Goal: Task Accomplishment & Management: Complete application form

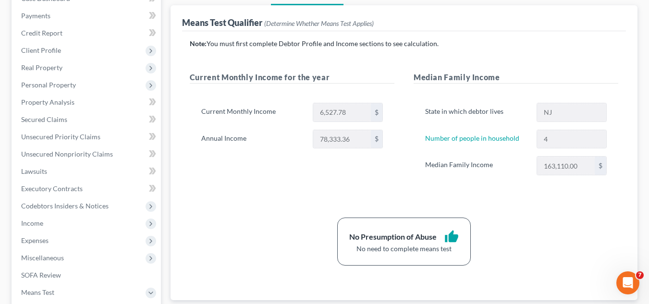
scroll to position [58, 0]
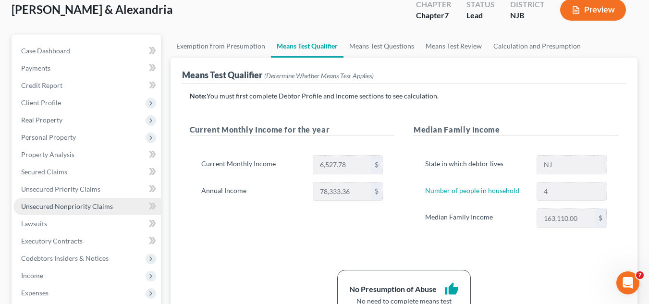
click at [52, 210] on span "Unsecured Nonpriority Claims" at bounding box center [67, 206] width 92 height 8
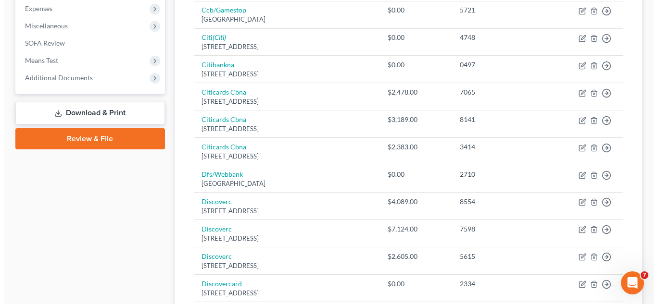
scroll to position [346, 0]
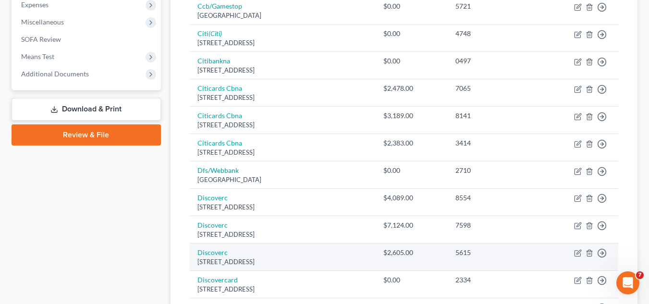
click at [321, 265] on div "[STREET_ADDRESS]" at bounding box center [283, 262] width 171 height 9
click at [223, 254] on link "Discoverc" at bounding box center [213, 253] width 30 height 8
select select "46"
select select "2"
select select "0"
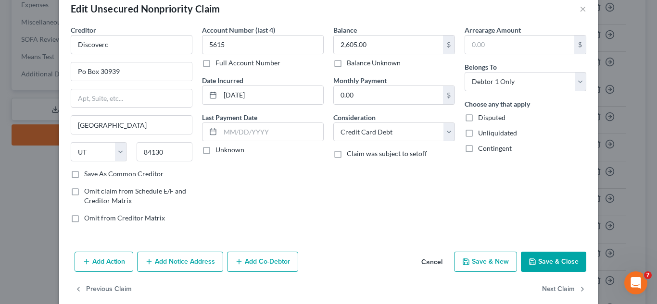
click at [354, 191] on div "Balance 2,605.00 $ Balance Unknown Balance Undetermined 2,605.00 $ Balance Unkn…" at bounding box center [393, 128] width 131 height 206
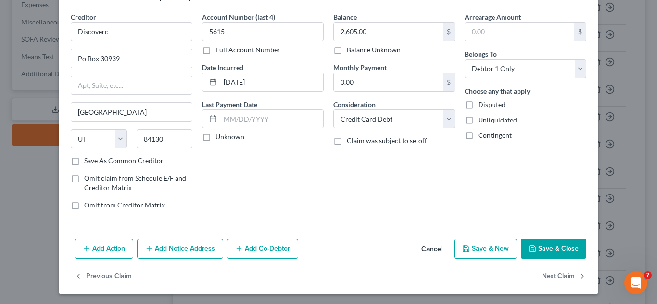
scroll to position [34, 0]
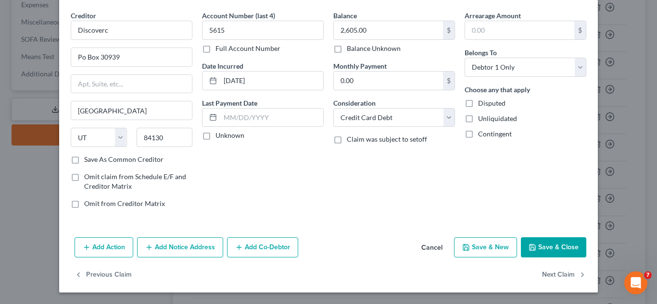
click at [122, 244] on button "Add Action" at bounding box center [104, 247] width 59 height 20
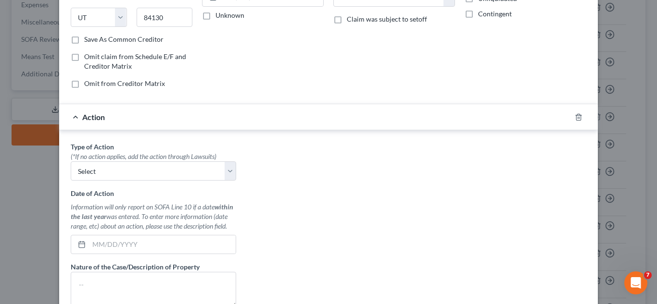
scroll to position [187, 0]
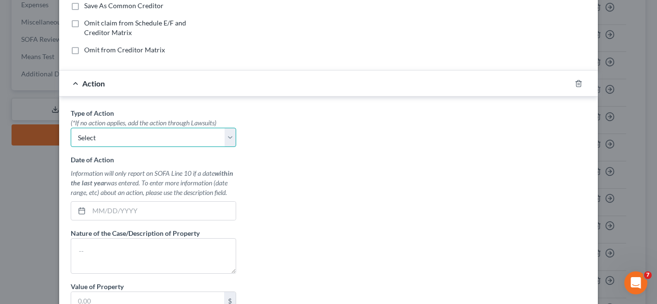
click at [214, 145] on select "Select Repossession Garnishment Foreclosure Personal Injury Attached, Seized, O…" at bounding box center [153, 137] width 165 height 19
click at [294, 159] on div "Type of Action * (*If no action applies, add the action through Lawsuits) Selec…" at bounding box center [328, 228] width 525 height 241
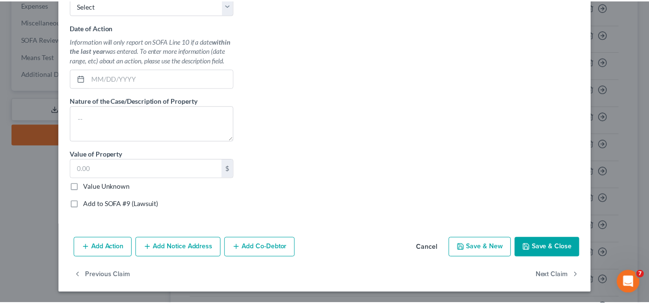
scroll to position [321, 0]
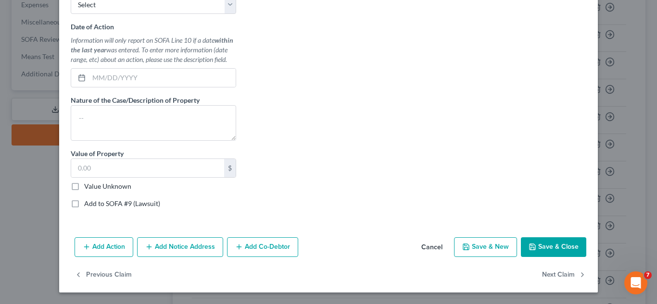
click at [426, 250] on button "Cancel" at bounding box center [431, 247] width 37 height 19
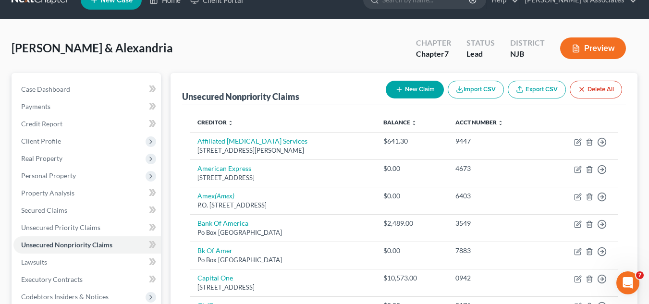
scroll to position [38, 0]
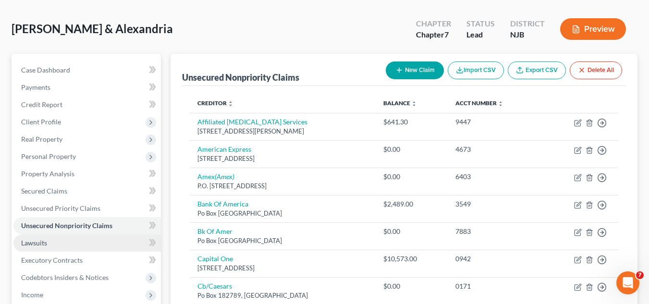
click at [52, 248] on link "Lawsuits" at bounding box center [87, 243] width 148 height 17
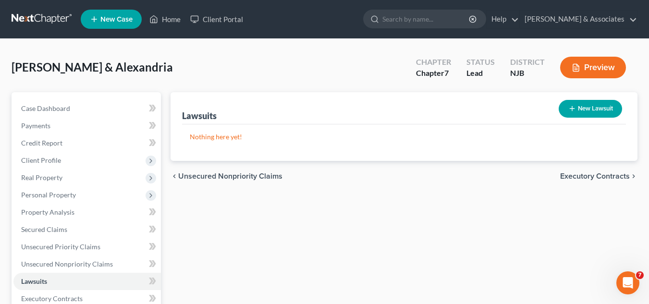
click at [570, 111] on icon "button" at bounding box center [573, 109] width 8 height 8
select select "0"
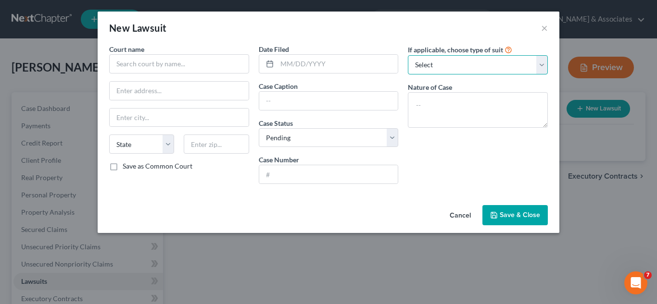
click at [425, 65] on select "Select Repossession Garnishment Foreclosure Attached, Seized, Or Levied Other" at bounding box center [478, 64] width 140 height 19
click at [458, 218] on button "Cancel" at bounding box center [460, 215] width 37 height 19
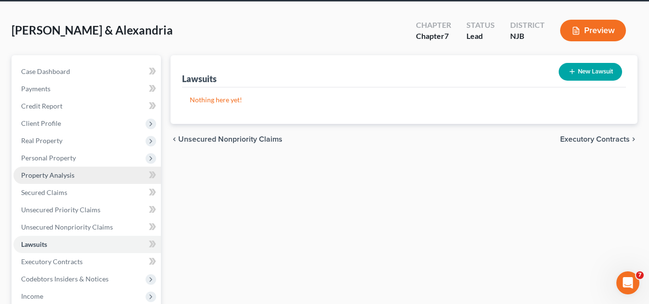
scroll to position [38, 0]
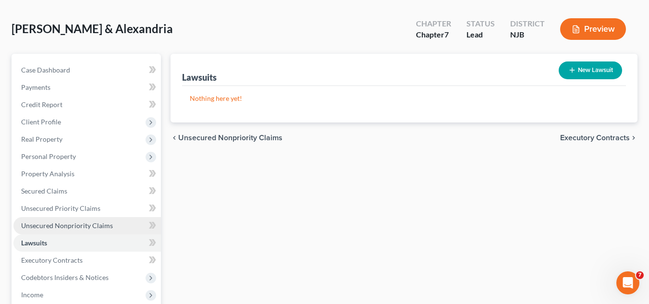
click at [100, 231] on link "Unsecured Nonpriority Claims" at bounding box center [87, 225] width 148 height 17
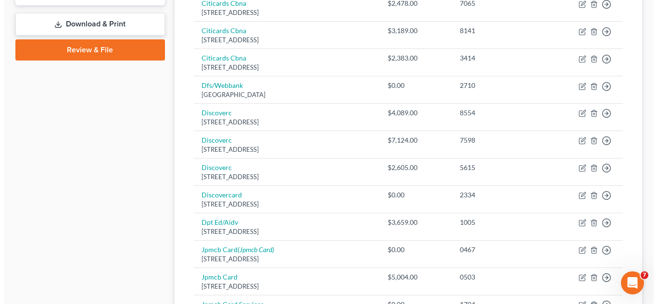
scroll to position [442, 0]
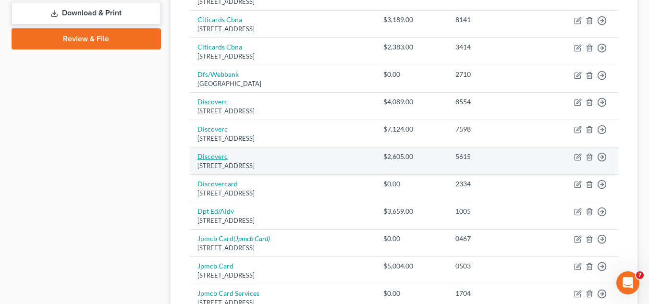
click at [220, 154] on link "Discoverc" at bounding box center [213, 156] width 30 height 8
select select "46"
select select "2"
select select "0"
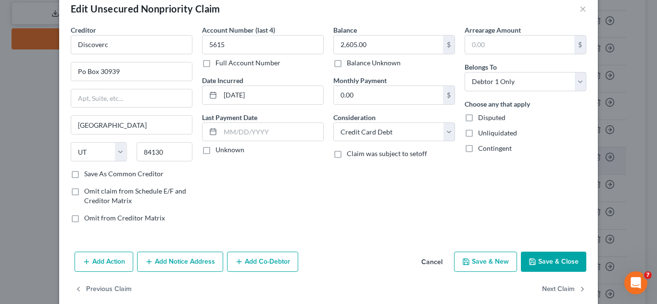
scroll to position [34, 0]
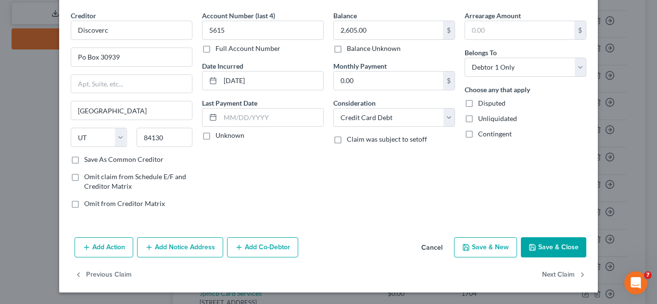
click at [112, 252] on button "Add Action" at bounding box center [104, 247] width 59 height 20
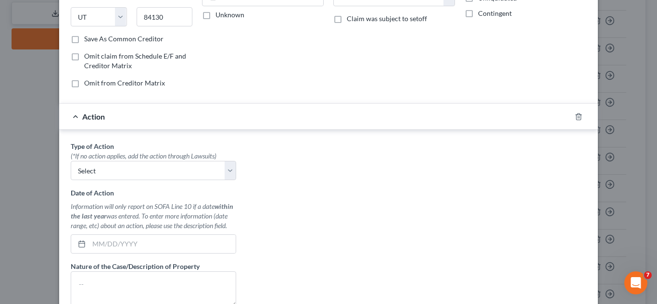
scroll to position [168, 0]
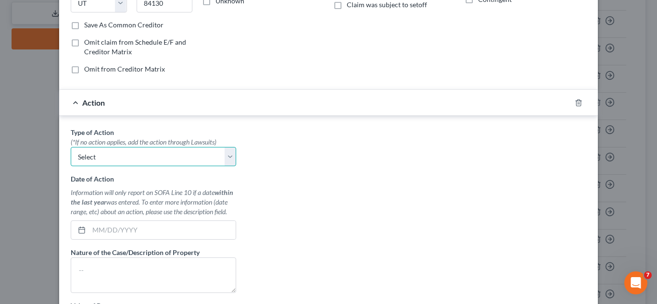
click at [183, 166] on select "Select Repossession Garnishment Foreclosure Personal Injury Attached, Seized, O…" at bounding box center [153, 156] width 165 height 19
click at [338, 158] on div "Type of Action * (*If no action applies, add the action through Lawsuits) Selec…" at bounding box center [328, 247] width 525 height 241
click at [575, 101] on polyline "button" at bounding box center [578, 101] width 6 height 0
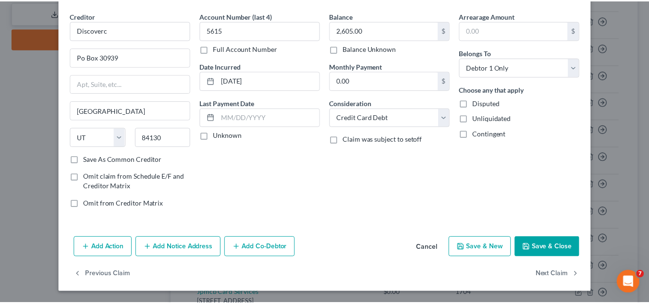
scroll to position [14, 0]
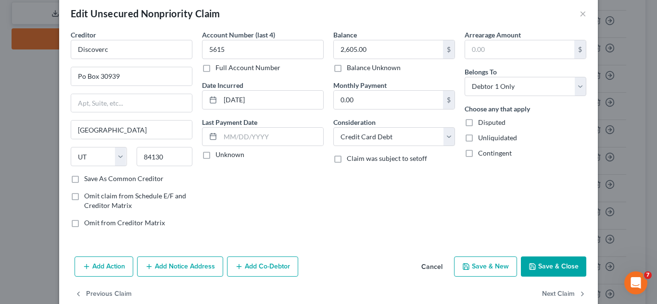
click at [426, 269] on button "Cancel" at bounding box center [431, 267] width 37 height 19
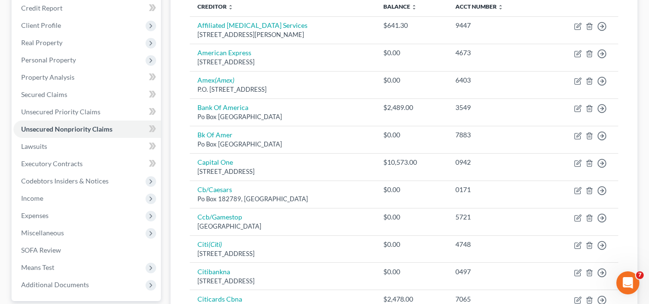
scroll to position [115, 0]
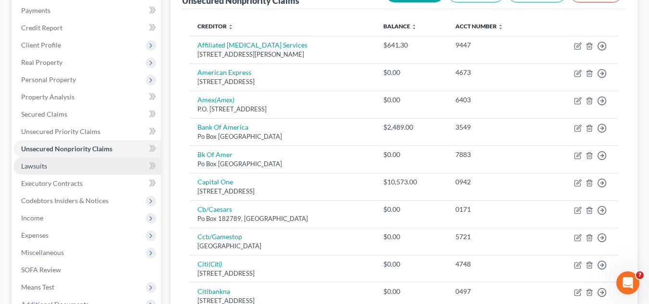
click at [48, 164] on link "Lawsuits" at bounding box center [87, 166] width 148 height 17
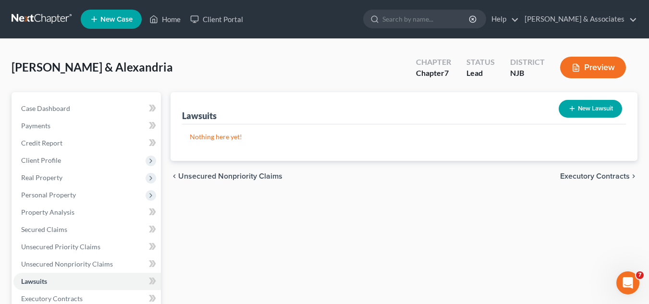
click at [577, 102] on div "New Lawsuit" at bounding box center [590, 108] width 71 height 25
click at [577, 102] on button "New Lawsuit" at bounding box center [590, 109] width 63 height 18
select select "0"
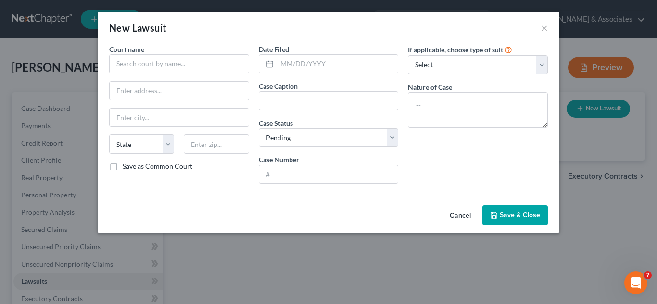
click at [215, 75] on div "Court name * State [US_STATE] AK AR AZ CA CO CT DE DC [GEOGRAPHIC_DATA] GA GU H…" at bounding box center [179, 118] width 150 height 148
click at [219, 66] on input "text" at bounding box center [179, 63] width 140 height 19
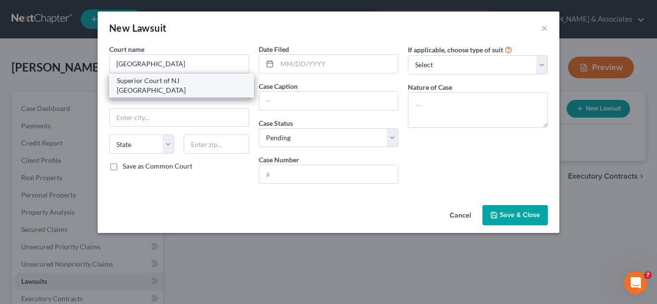
click at [205, 79] on div "Superior Court of NJ [GEOGRAPHIC_DATA]" at bounding box center [181, 85] width 129 height 19
type input "Superior Court of NJ [GEOGRAPHIC_DATA]"
type input "[STREET_ADDRESS][PERSON_NAME]"
type input "Paterson"
select select "33"
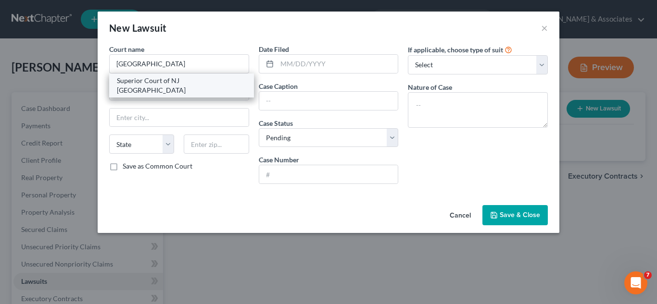
type input "07503"
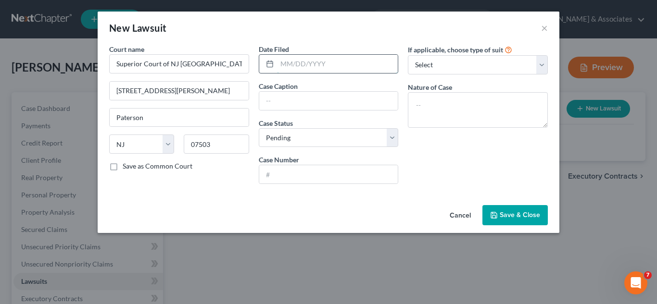
click at [313, 62] on input "text" at bounding box center [337, 64] width 121 height 18
type input "[DATE]"
click at [425, 51] on label "If applicable, choose type of suit" at bounding box center [455, 50] width 95 height 10
click at [352, 102] on input "text" at bounding box center [328, 101] width 139 height 18
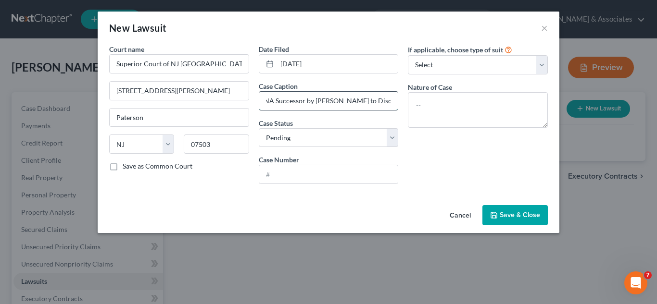
scroll to position [0, 42]
click at [388, 105] on input "Capital One, NA Successor by [PERSON_NAME] to Discover Bank v" at bounding box center [328, 101] width 139 height 18
type input "Capital One, NA Successor by [PERSON_NAME] to Discover Bank v [PERSON_NAME]"
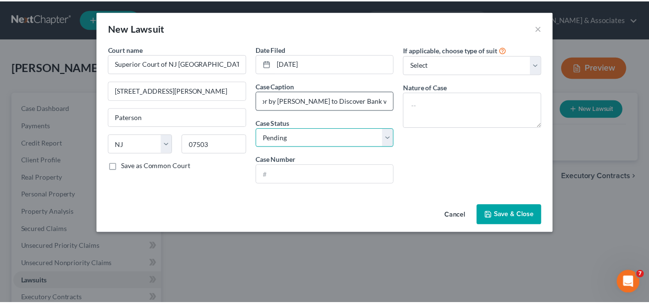
scroll to position [0, 0]
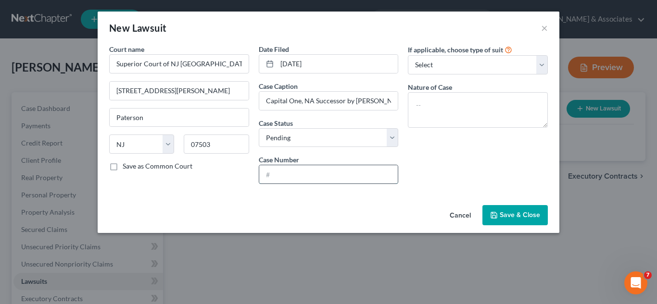
click at [343, 170] on input "text" at bounding box center [328, 174] width 139 height 18
type input "p"
type input "PAS-DC-011265-25"
click at [498, 64] on select "Select Repossession Garnishment Foreclosure Attached, Seized, Or Levied Other" at bounding box center [478, 64] width 140 height 19
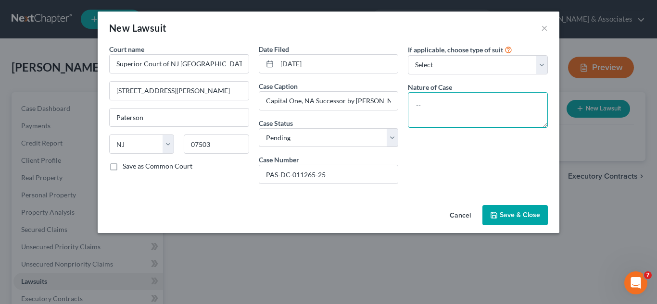
click at [471, 103] on textarea at bounding box center [478, 110] width 140 height 36
click at [495, 208] on button "Save & Close" at bounding box center [514, 215] width 65 height 20
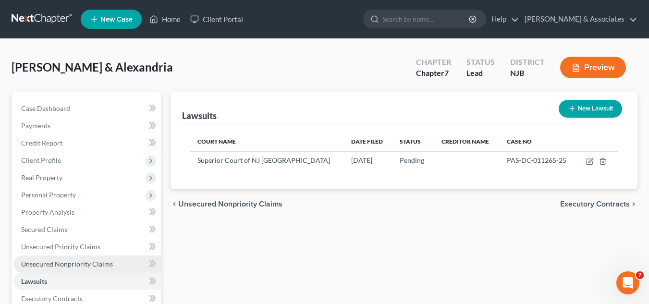
click at [72, 267] on span "Unsecured Nonpriority Claims" at bounding box center [67, 264] width 92 height 8
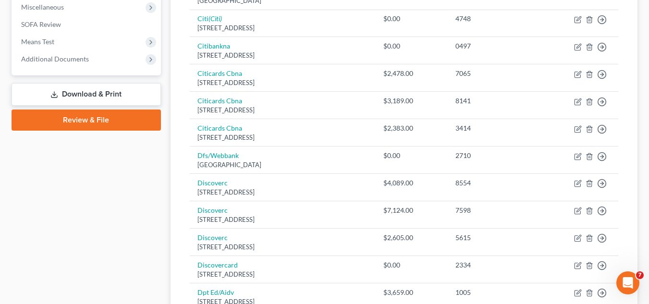
scroll to position [95, 0]
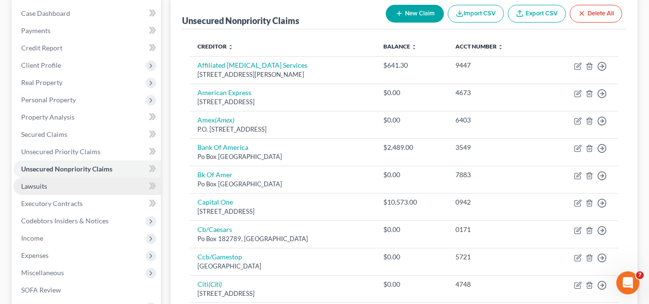
drag, startPoint x: 653, startPoint y: 43, endPoint x: 57, endPoint y: 187, distance: 613.7
click at [57, 187] on link "Lawsuits" at bounding box center [87, 186] width 148 height 17
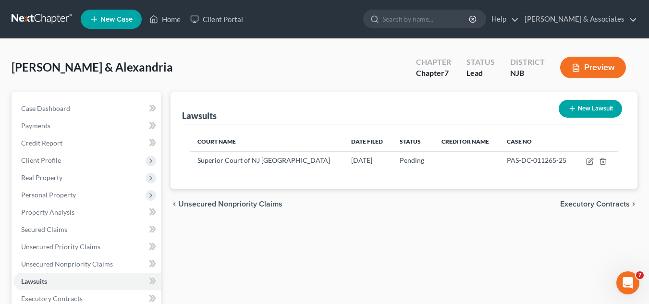
drag, startPoint x: 555, startPoint y: 102, endPoint x: 590, endPoint y: 111, distance: 36.0
click at [590, 111] on div "New Lawsuit" at bounding box center [590, 108] width 71 height 25
click at [590, 111] on button "New Lawsuit" at bounding box center [590, 109] width 63 height 18
select select "0"
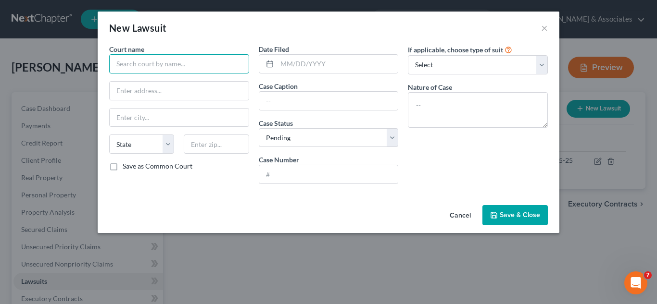
click at [211, 65] on input "text" at bounding box center [179, 63] width 140 height 19
type input "D"
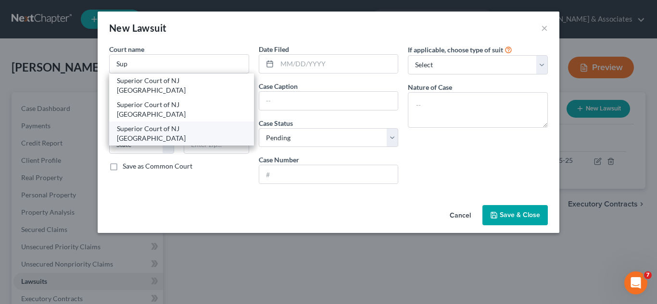
click at [201, 124] on div "Superior Court of NJ [GEOGRAPHIC_DATA]" at bounding box center [181, 133] width 129 height 19
type input "Superior Court of NJ [GEOGRAPHIC_DATA]"
type input "[STREET_ADDRESS][PERSON_NAME]"
type input "Paterson"
select select "33"
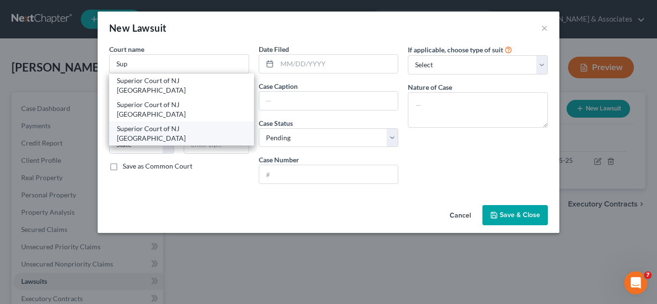
type input "07503"
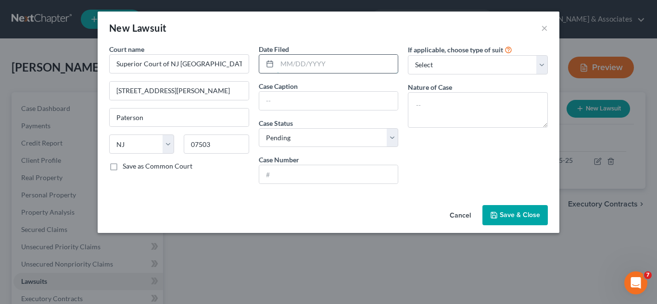
click at [296, 69] on input "text" at bounding box center [337, 64] width 121 height 18
click at [291, 93] on input "text" at bounding box center [328, 101] width 139 height 18
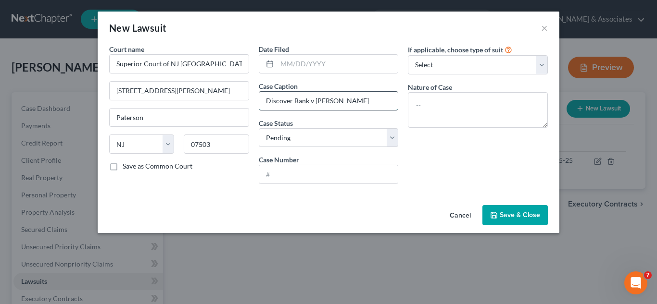
type input "Discover Bank v [PERSON_NAME]"
click at [287, 180] on input "text" at bounding box center [328, 174] width 139 height 18
type input "DC-5165-25"
click at [457, 55] on select "Select Repossession Garnishment Foreclosure Attached, Seized, Or Levied Other" at bounding box center [478, 64] width 140 height 19
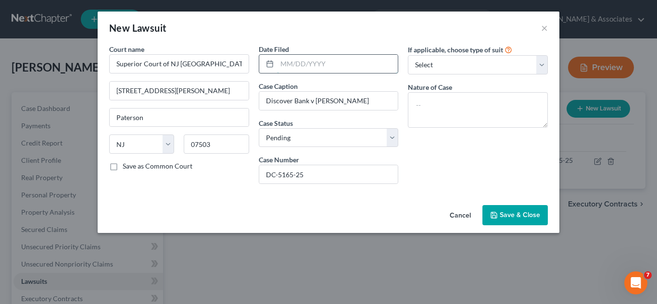
click at [364, 55] on input "text" at bounding box center [337, 64] width 121 height 18
type input "[DATE]"
click at [504, 206] on button "Save & Close" at bounding box center [514, 215] width 65 height 20
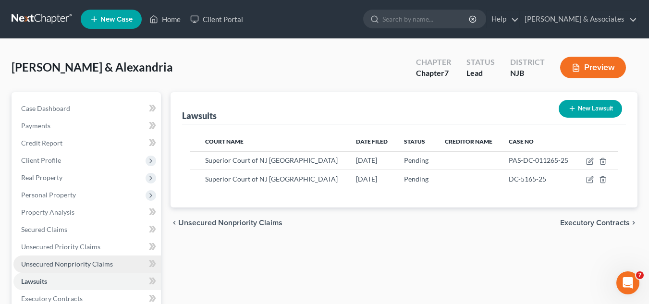
click at [104, 261] on span "Unsecured Nonpriority Claims" at bounding box center [67, 264] width 92 height 8
